Goal: Task Accomplishment & Management: Use online tool/utility

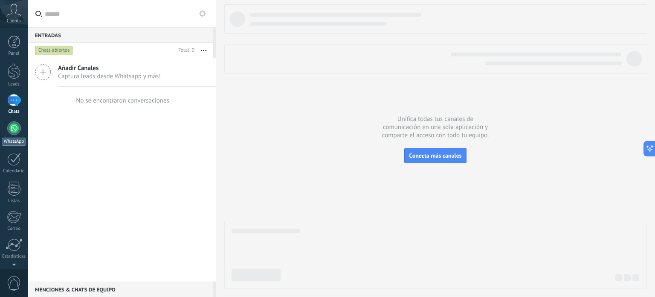
click at [16, 130] on div at bounding box center [14, 128] width 14 height 14
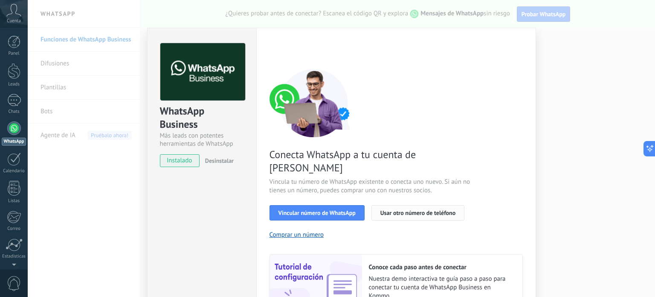
click at [409, 210] on span "Usar otro número de teléfono" at bounding box center [418, 213] width 75 height 6
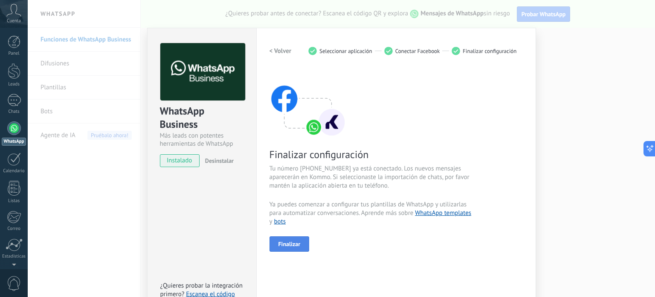
click at [290, 250] on button "Finalizar" at bounding box center [290, 243] width 40 height 15
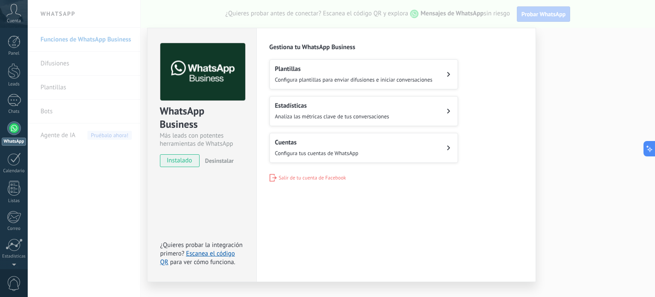
click at [582, 162] on div "WhatsApp Business Más leads con potentes herramientas de WhatsApp instalado Des…" at bounding box center [342, 148] width 628 height 297
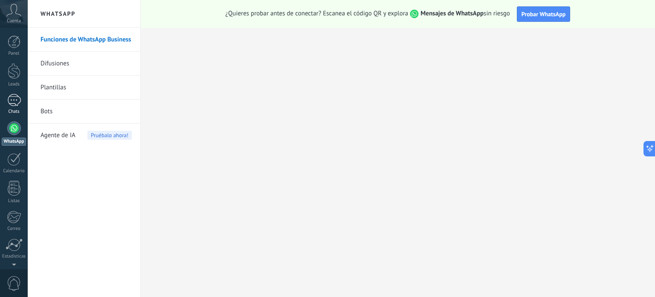
click at [14, 96] on div at bounding box center [14, 100] width 14 height 12
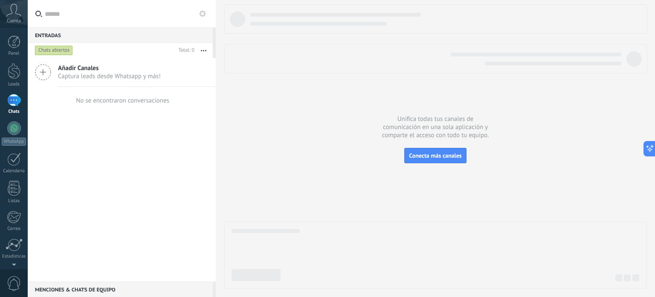
click at [56, 75] on div "Añadir Canales Captura leads desde Whatsapp y más!" at bounding box center [122, 72] width 188 height 29
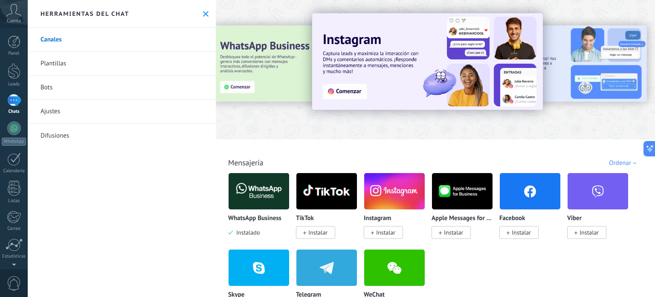
click at [254, 185] on img at bounding box center [259, 190] width 61 height 41
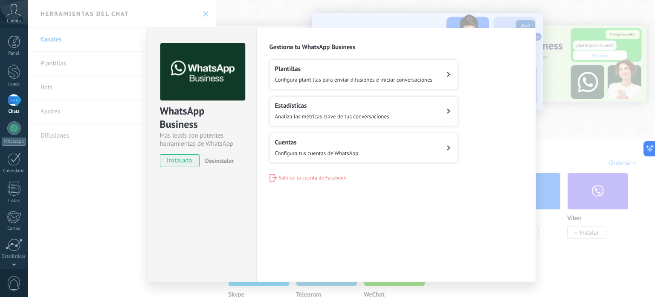
click at [337, 81] on span "Configura plantillas para enviar difusiones e iniciar conversaciones" at bounding box center [354, 79] width 158 height 7
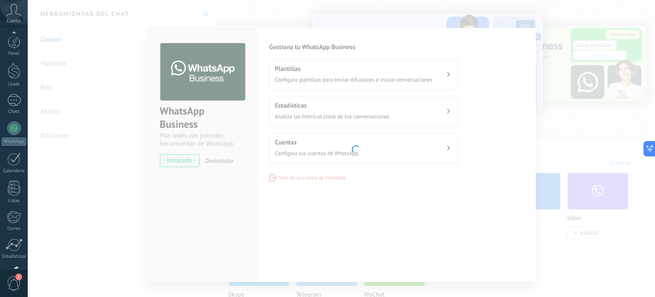
scroll to position [58, 0]
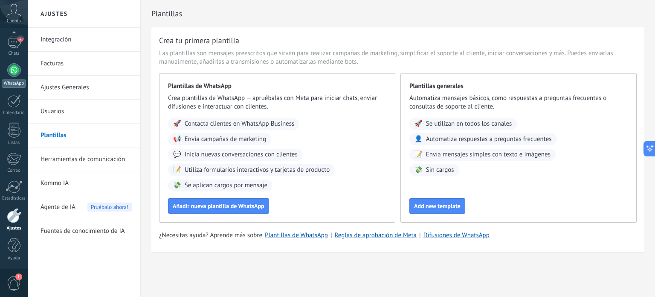
click at [12, 65] on div at bounding box center [14, 70] width 14 height 14
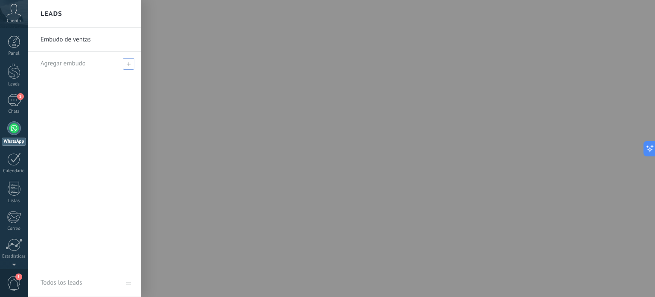
click at [70, 64] on span "Agregar embudo" at bounding box center [63, 63] width 45 height 8
click at [102, 62] on input "text" at bounding box center [81, 64] width 80 height 14
type input "*"
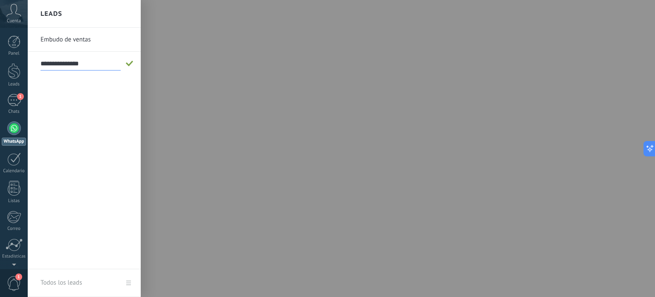
type input "**********"
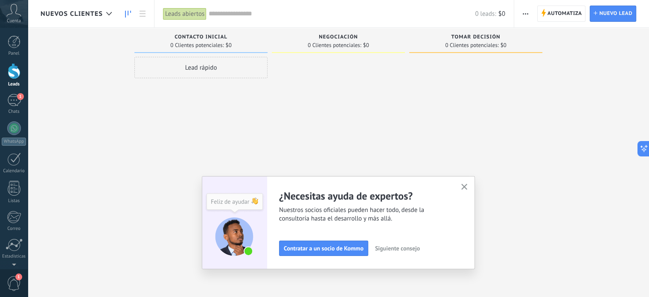
click at [200, 70] on div "Lead rápido" at bounding box center [200, 67] width 133 height 21
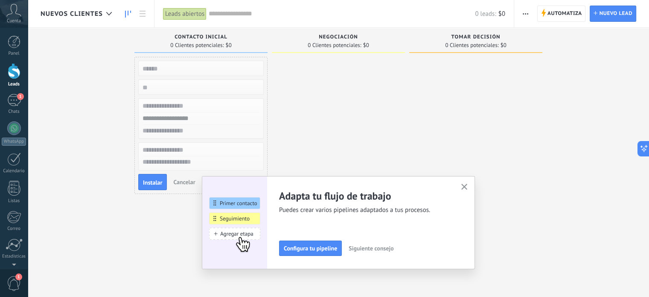
click at [213, 68] on input "text" at bounding box center [200, 68] width 125 height 12
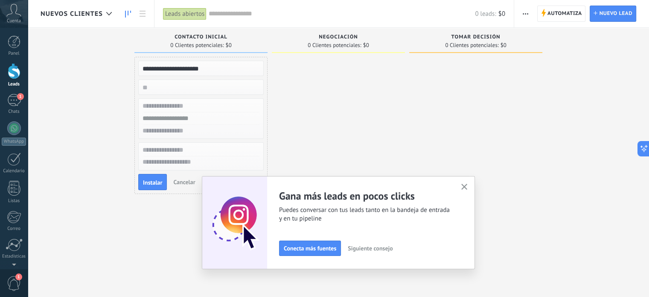
type input "**********"
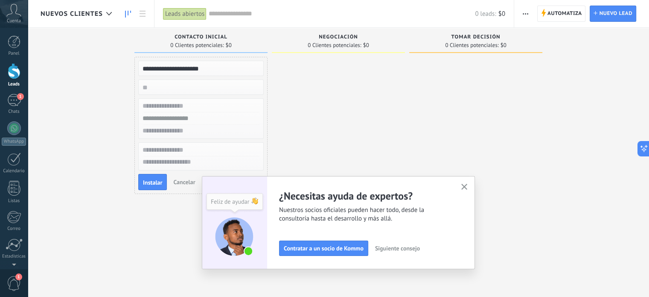
click at [195, 116] on input "text" at bounding box center [200, 118] width 125 height 12
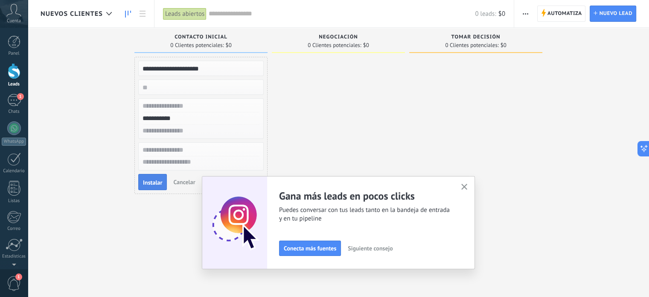
type input "**********"
click at [155, 181] on span "Instalar" at bounding box center [152, 182] width 19 height 6
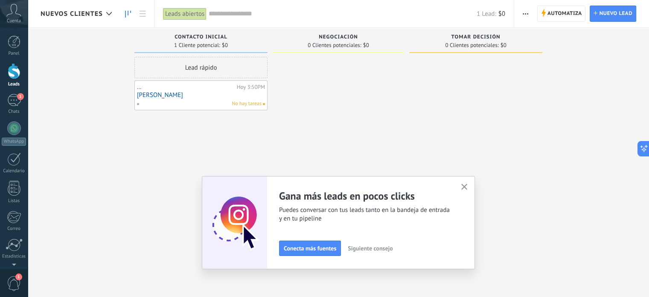
click at [214, 101] on div "No hay tareas" at bounding box center [199, 104] width 125 height 8
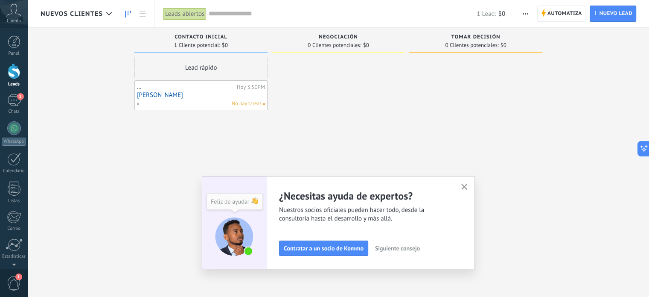
click at [163, 95] on link "Sergio Andres Trujillo" at bounding box center [201, 94] width 128 height 7
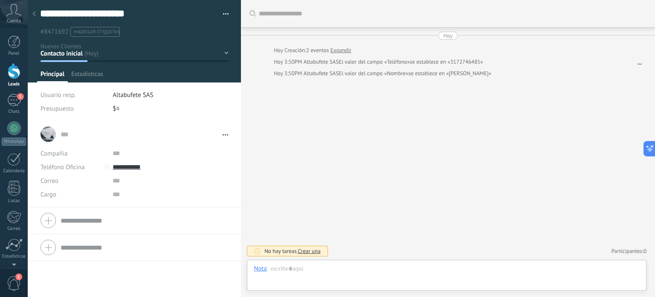
scroll to position [12, 0]
click at [308, 250] on span "Crear una" at bounding box center [309, 250] width 23 height 7
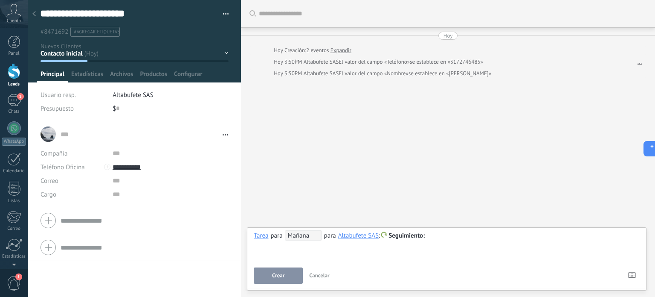
click at [415, 235] on span "Seguimiento" at bounding box center [407, 235] width 36 height 8
click at [446, 237] on div at bounding box center [447, 235] width 386 height 10
click at [279, 277] on span "Crear" at bounding box center [278, 275] width 12 height 6
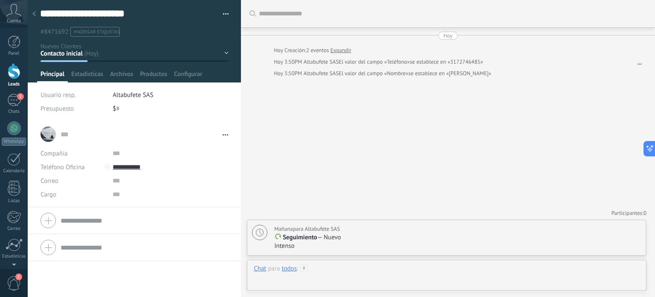
click at [341, 273] on div at bounding box center [447, 277] width 386 height 26
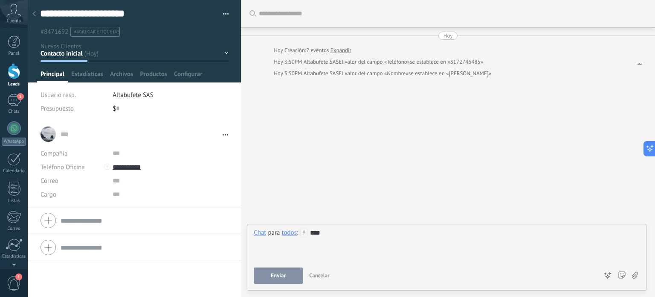
click at [287, 273] on button "Enviar" at bounding box center [278, 275] width 49 height 16
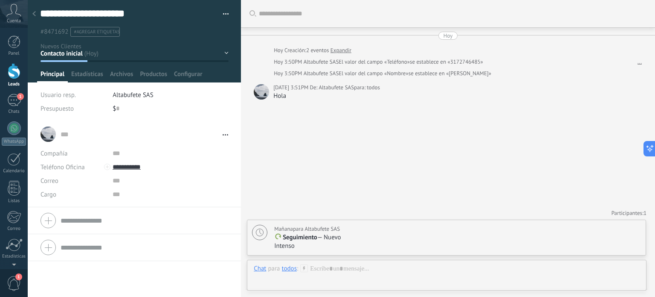
click at [46, 220] on div at bounding box center [135, 220] width 188 height 21
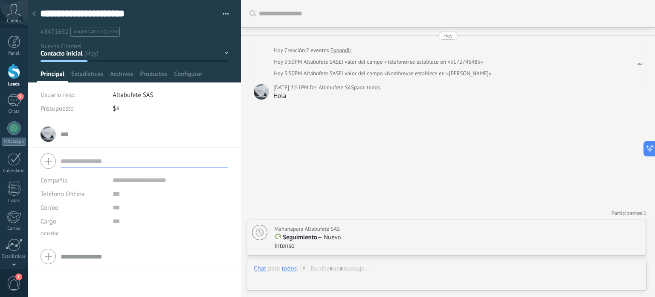
click at [50, 160] on div at bounding box center [135, 160] width 188 height 21
click at [126, 139] on div "... ... Abrir detalle Copie el nombre Desatar Contacto principal" at bounding box center [135, 133] width 188 height 21
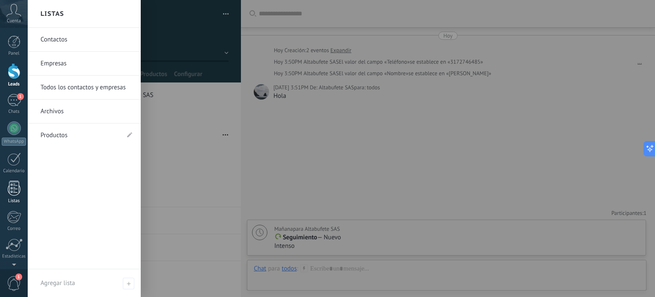
click at [13, 197] on link "Listas" at bounding box center [14, 192] width 28 height 23
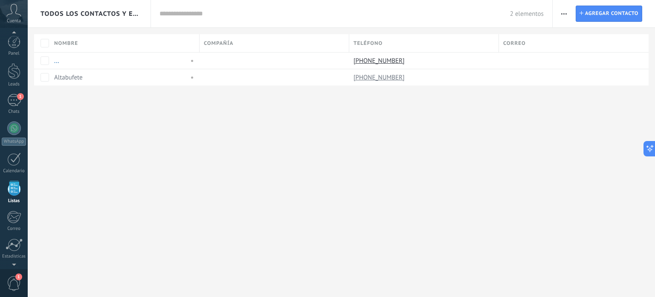
scroll to position [52, 0]
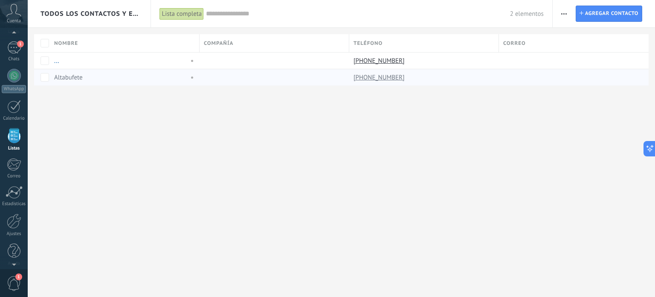
click at [118, 73] on div "Altabufete" at bounding box center [119, 77] width 131 height 8
click at [103, 57] on div "..." at bounding box center [119, 61] width 131 height 8
click at [54, 61] on link "..." at bounding box center [56, 61] width 5 height 8
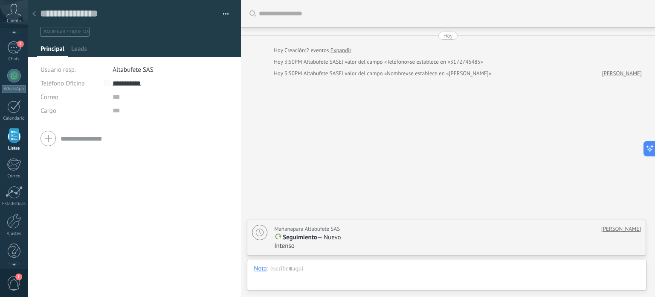
scroll to position [12, 0]
click at [14, 71] on div at bounding box center [14, 76] width 14 height 14
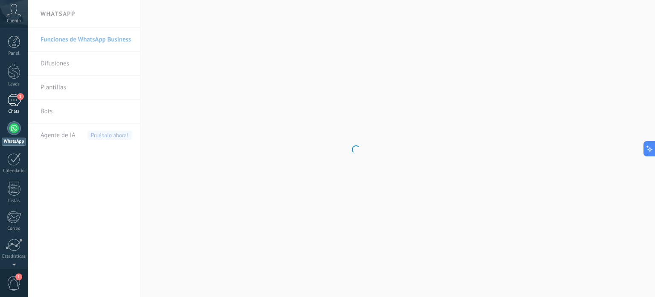
click at [8, 98] on div "1" at bounding box center [14, 100] width 14 height 12
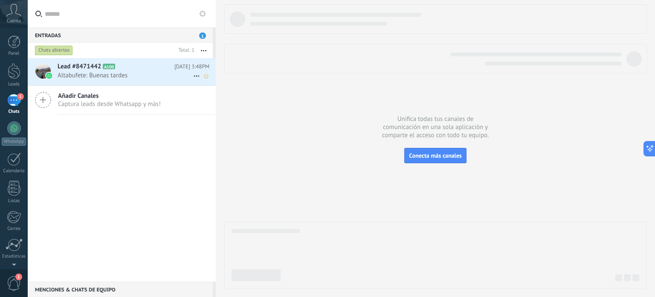
click at [136, 77] on span "Altabufete: Buenas tardes" at bounding box center [126, 75] width 136 height 8
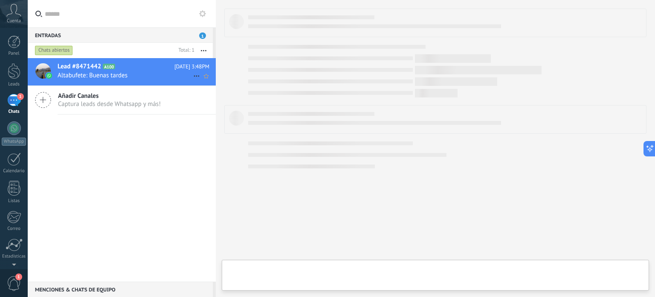
type textarea "**********"
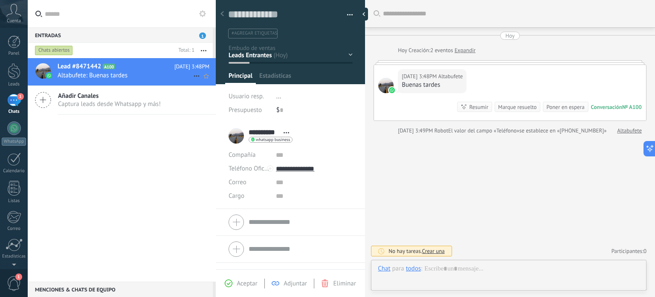
scroll to position [12, 0]
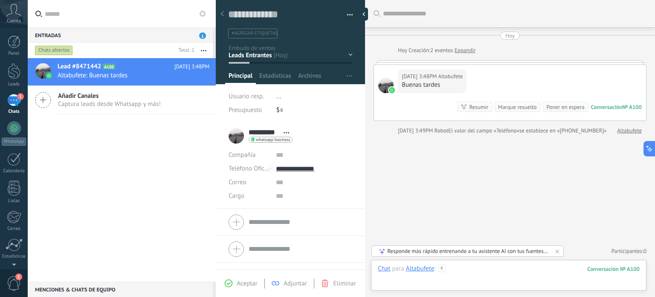
click at [486, 273] on div at bounding box center [509, 277] width 262 height 26
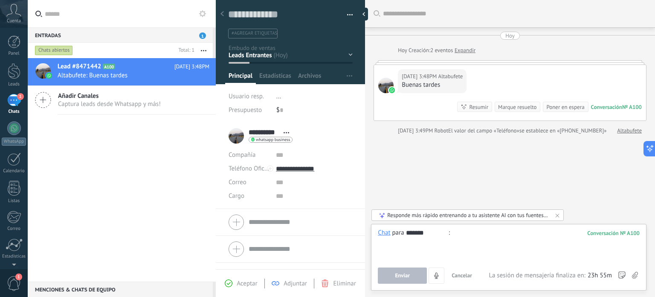
type input "*******"
click at [413, 277] on button "Enviar" at bounding box center [402, 275] width 49 height 16
click at [461, 234] on div at bounding box center [509, 244] width 262 height 32
click at [405, 281] on button "Enviar" at bounding box center [402, 275] width 49 height 16
click at [463, 236] on div at bounding box center [509, 244] width 262 height 32
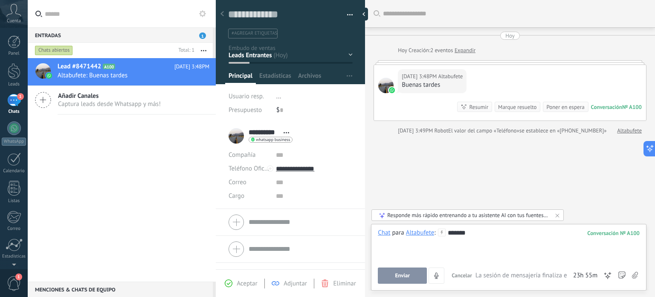
click at [413, 273] on button "Enviar" at bounding box center [402, 275] width 49 height 16
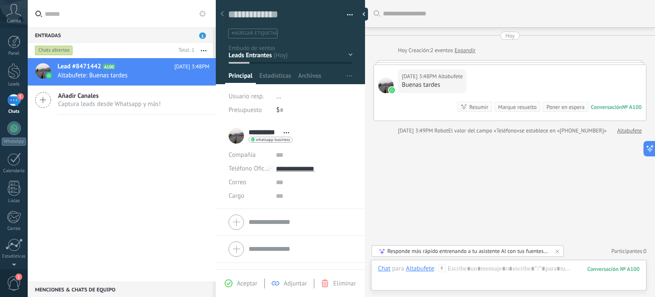
scroll to position [55, 0]
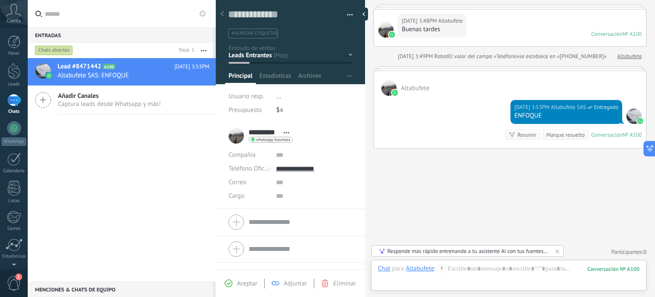
click at [439, 192] on div "Buscar Carga más Hoy Hoy Creación: 2 eventos Expandir Hoy 3:48PM Altabufete Bue…" at bounding box center [510, 121] width 290 height 353
click at [347, 14] on button "button" at bounding box center [347, 15] width 12 height 13
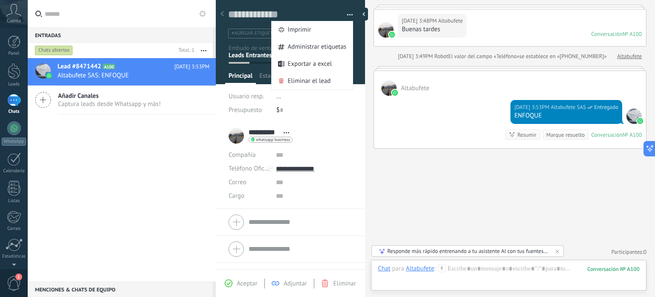
click at [317, 6] on div "Guardar y crear Imprimir Administrar etiquetas Exportar a excel" at bounding box center [291, 16] width 150 height 44
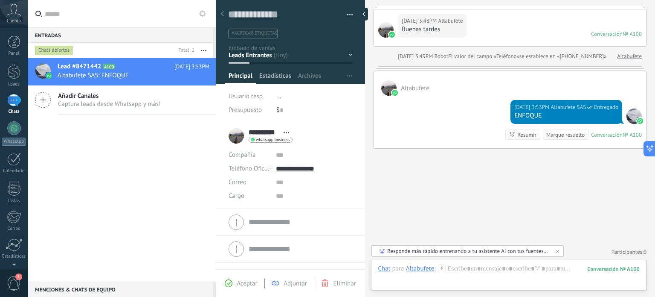
click at [279, 75] on span "Estadísticas" at bounding box center [275, 78] width 32 height 12
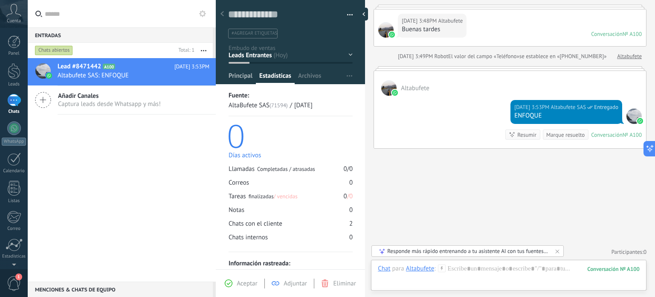
click at [246, 80] on span "Principal" at bounding box center [241, 78] width 24 height 12
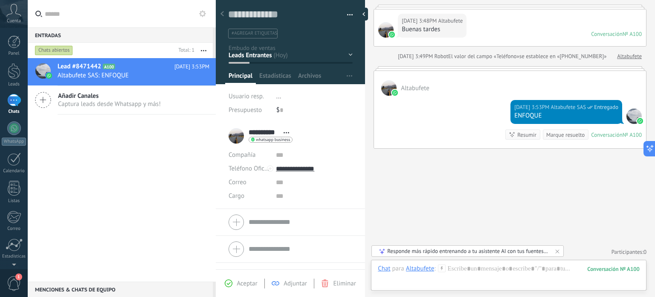
click at [243, 281] on span "Aceptar" at bounding box center [247, 283] width 20 height 8
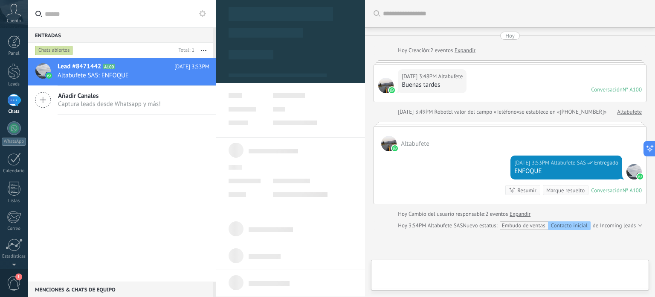
type textarea "**********"
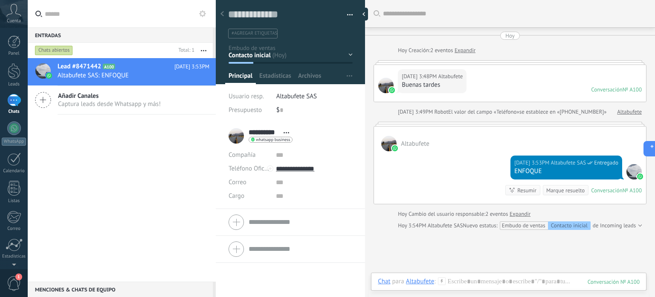
click at [87, 102] on span "Captura leads desde Whatsapp y más!" at bounding box center [109, 104] width 103 height 8
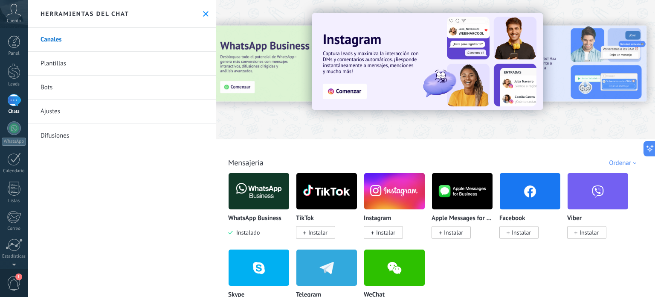
click at [53, 67] on link "Plantillas" at bounding box center [122, 64] width 188 height 24
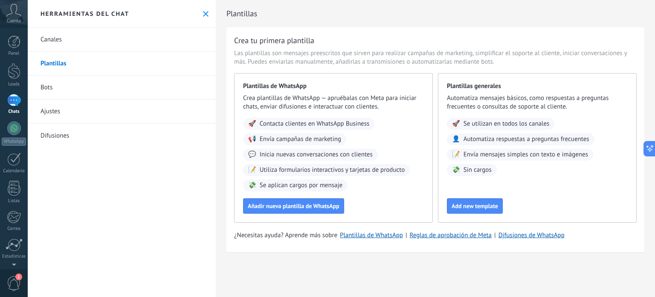
click at [50, 41] on link "Canales" at bounding box center [122, 40] width 188 height 24
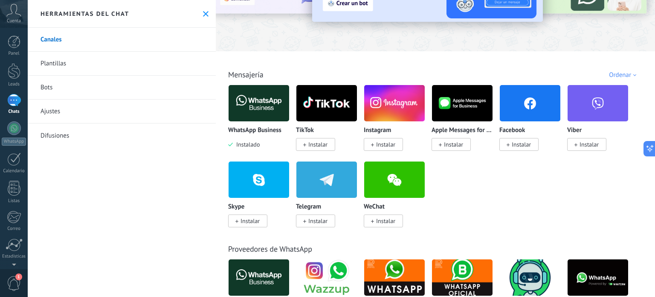
scroll to position [87, 0]
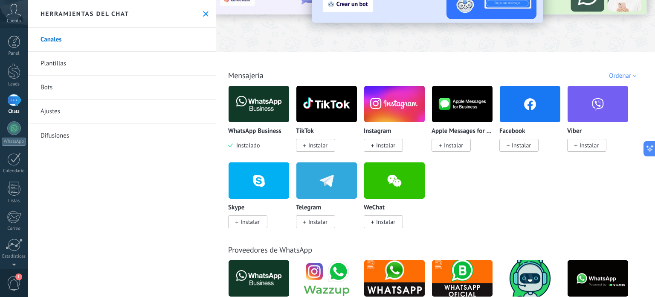
click at [309, 145] on span "Instalar" at bounding box center [318, 145] width 19 height 8
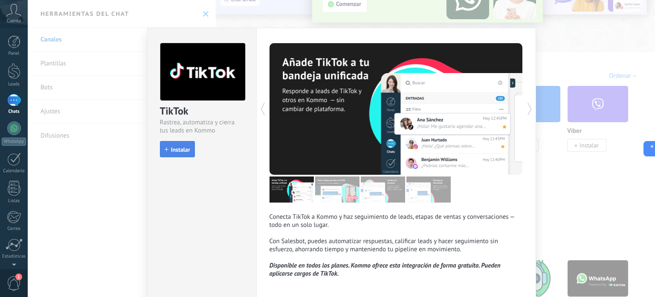
click at [179, 150] on span "Instalar" at bounding box center [180, 149] width 19 height 6
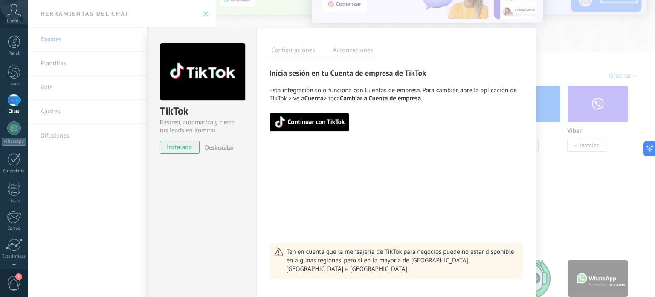
click at [300, 122] on span "Continuar con TikTok" at bounding box center [316, 122] width 57 height 6
